Goal: Information Seeking & Learning: Learn about a topic

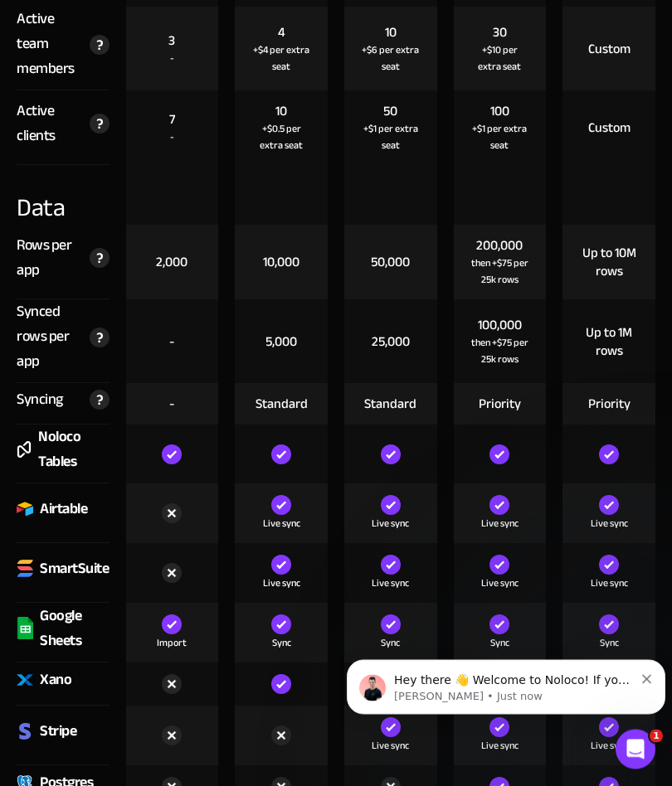
scroll to position [2497, 0]
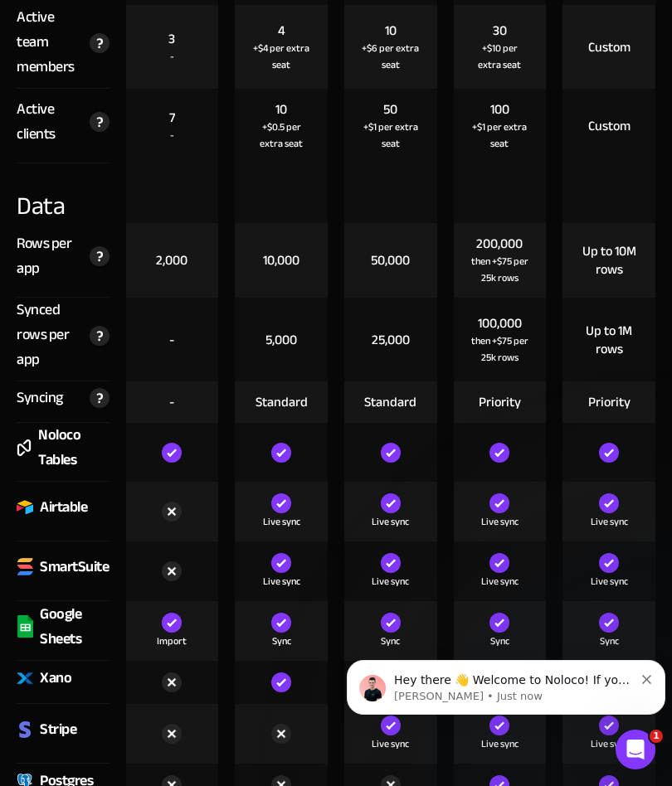
click at [614, 453] on img at bounding box center [609, 453] width 20 height 20
click at [523, 457] on div at bounding box center [500, 452] width 93 height 59
click at [509, 449] on img at bounding box center [499, 453] width 20 height 20
click at [421, 455] on div at bounding box center [390, 452] width 93 height 59
click at [180, 443] on img at bounding box center [172, 453] width 20 height 20
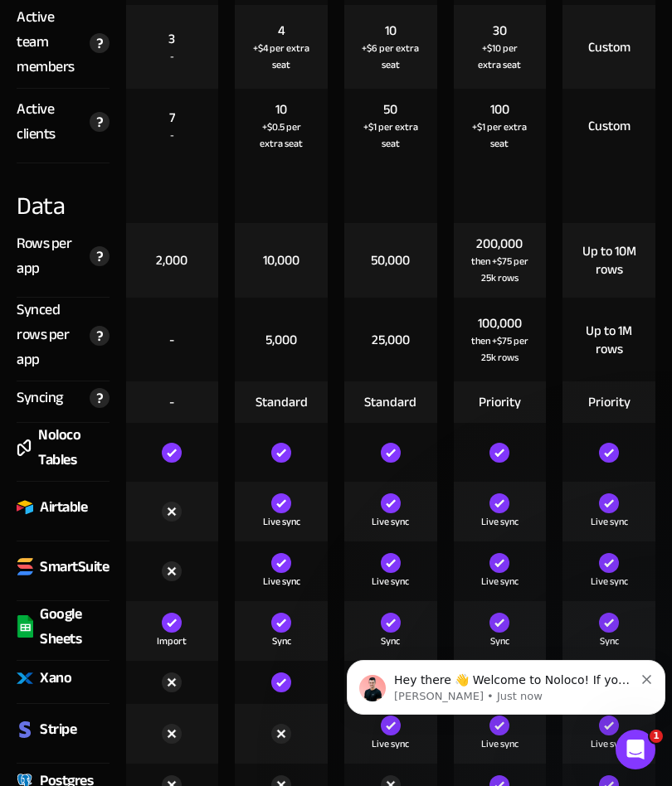
click at [168, 443] on img at bounding box center [172, 453] width 20 height 20
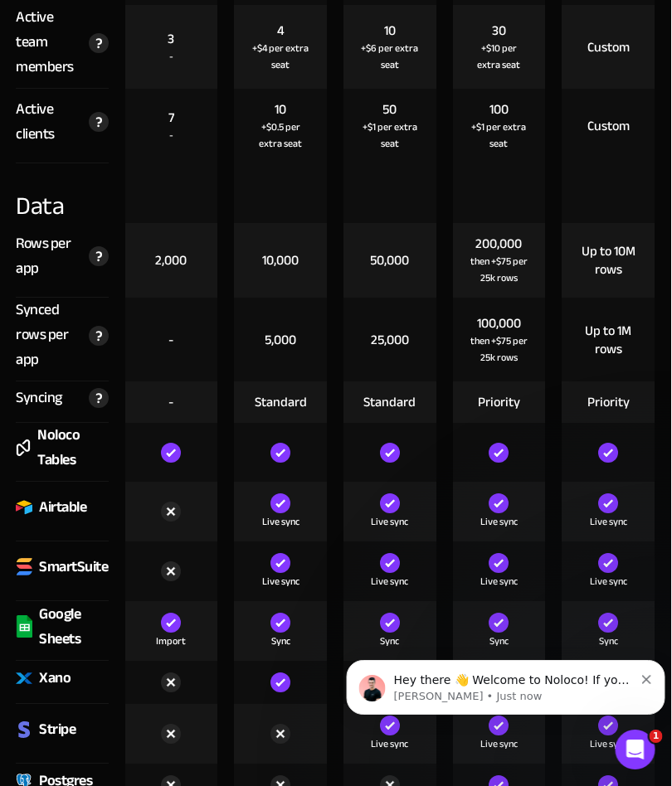
scroll to position [2497, 2]
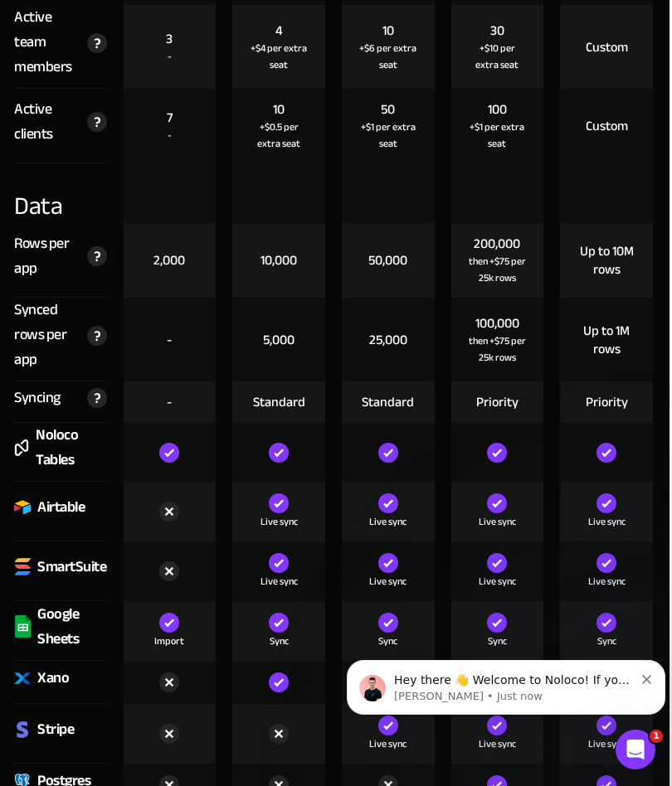
click at [374, 437] on div at bounding box center [388, 452] width 93 height 59
click at [489, 443] on img at bounding box center [497, 453] width 20 height 20
click at [597, 451] on img at bounding box center [607, 453] width 20 height 20
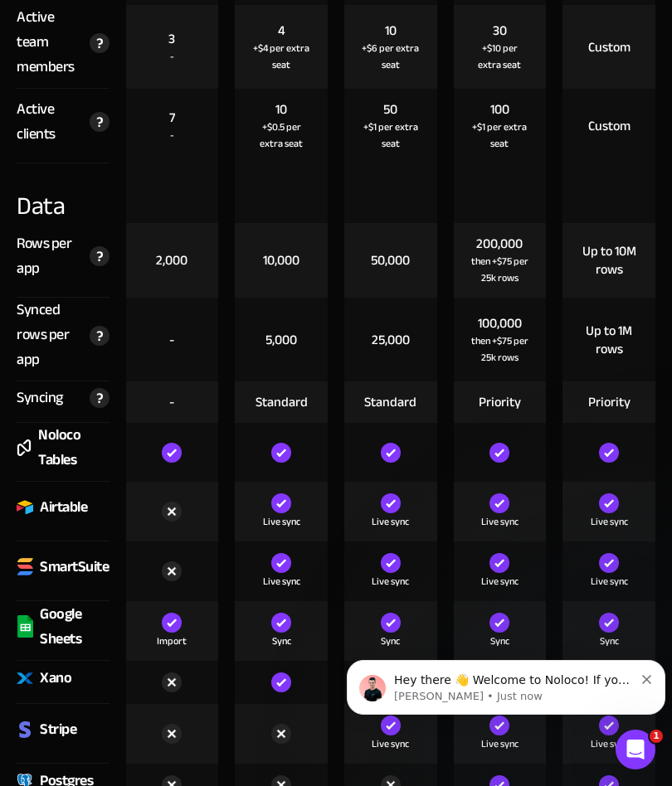
click at [172, 460] on img at bounding box center [172, 453] width 20 height 20
click at [179, 455] on img at bounding box center [172, 453] width 20 height 20
click at [184, 460] on div at bounding box center [172, 452] width 93 height 59
click at [281, 445] on img at bounding box center [281, 453] width 20 height 20
click at [281, 444] on img at bounding box center [281, 453] width 20 height 20
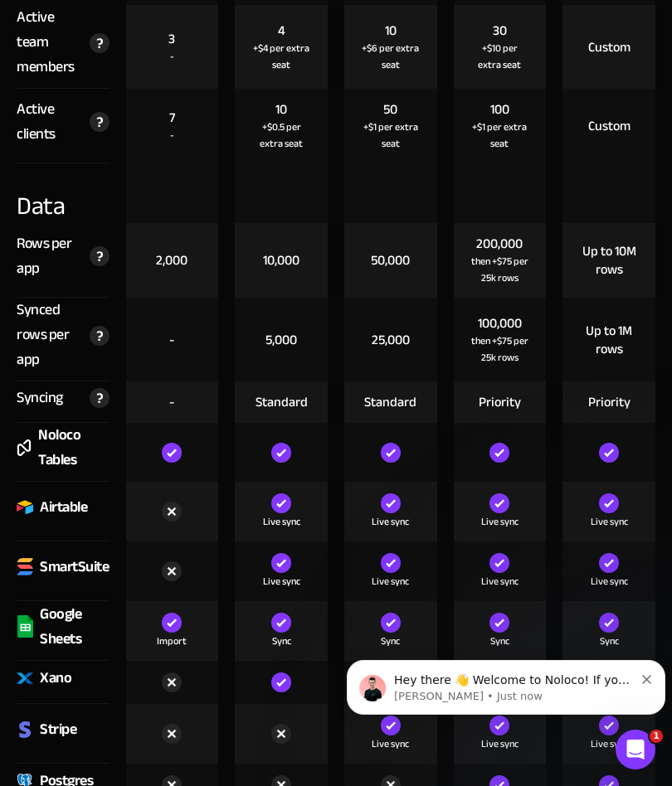
click at [382, 437] on div at bounding box center [390, 452] width 93 height 59
click at [492, 458] on img at bounding box center [499, 453] width 20 height 20
click at [606, 462] on img at bounding box center [609, 453] width 20 height 20
click at [508, 456] on img at bounding box center [499, 453] width 20 height 20
click at [409, 664] on div "Hey there 👋 Welcome to Noloco! If you have any questions, just reply to this me…" at bounding box center [506, 687] width 319 height 55
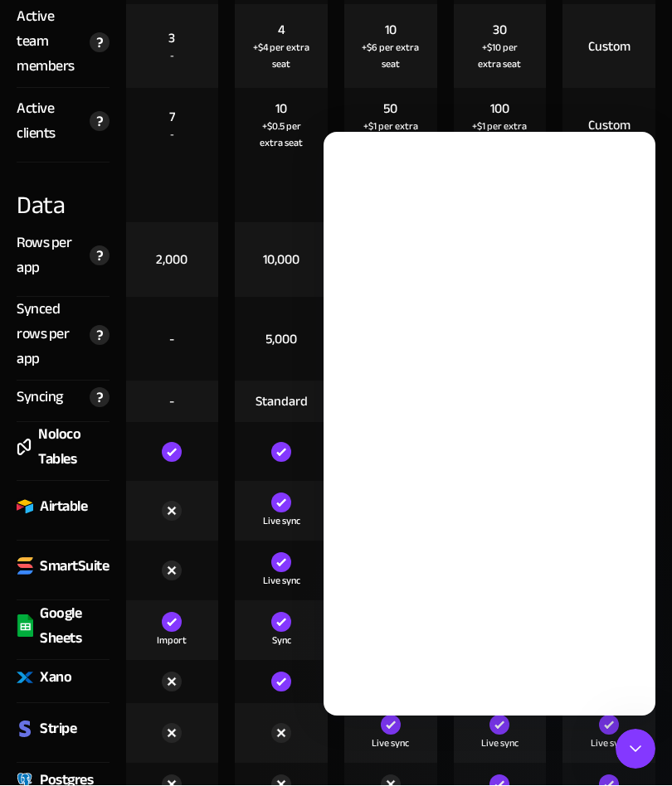
scroll to position [0, 0]
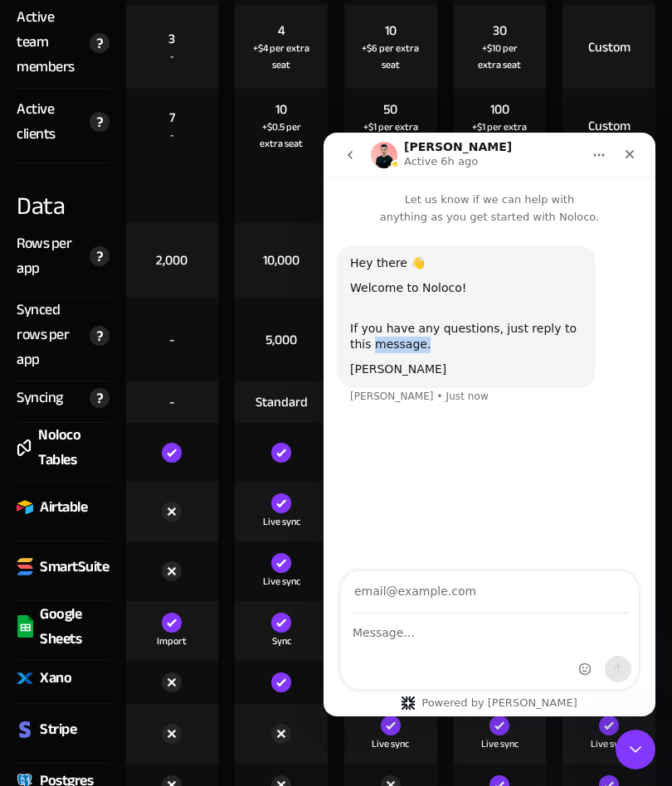
click at [641, 338] on div "Hey there 👋 Welcome to Noloco! If you have any questions, just reply to this me…" at bounding box center [489, 335] width 305 height 179
click at [595, 324] on div "Hey there 👋 Welcome to Noloco! If you have any questions, just reply to this me…" at bounding box center [466, 317] width 259 height 143
click at [548, 407] on div "Hey there 👋 Welcome to Noloco! If you have any questions, just reply to this me…" at bounding box center [489, 335] width 305 height 179
click at [504, 415] on div "Hey there 👋 Welcome to Noloco! If you have any questions, just reply to this me…" at bounding box center [489, 335] width 305 height 179
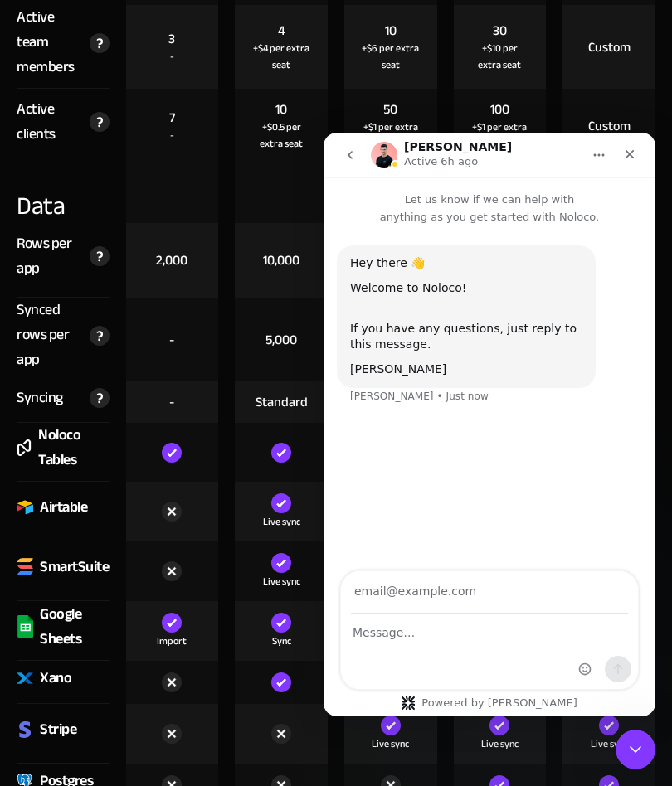
click at [421, 450] on div "Hey there 👋 Welcome to Noloco! If you have any questions, just reply to this me…" at bounding box center [490, 400] width 332 height 348
click at [414, 447] on div "Hey there 👋 Welcome to Noloco! If you have any questions, just reply to this me…" at bounding box center [490, 400] width 332 height 348
click at [504, 321] on div "If you have any questions, just reply to this message." at bounding box center [466, 328] width 232 height 49
click at [417, 441] on div "Hey there 👋 Welcome to Noloco! If you have any questions, just reply to this me…" at bounding box center [490, 400] width 332 height 348
click at [513, 325] on div "If you have any questions, just reply to this message." at bounding box center [466, 328] width 232 height 49
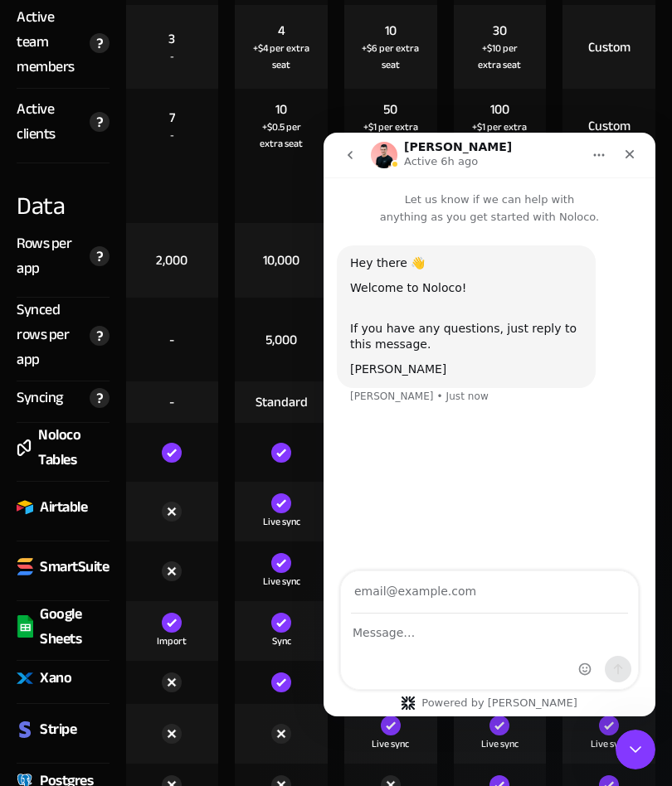
click at [503, 332] on div "If you have any questions, just reply to this message." at bounding box center [466, 328] width 232 height 49
click at [496, 331] on div "If you have any questions, just reply to this message." at bounding box center [466, 328] width 232 height 49
click at [488, 313] on div "If you have any questions, just reply to this message." at bounding box center [466, 328] width 232 height 49
